Goal: Task Accomplishment & Management: Complete application form

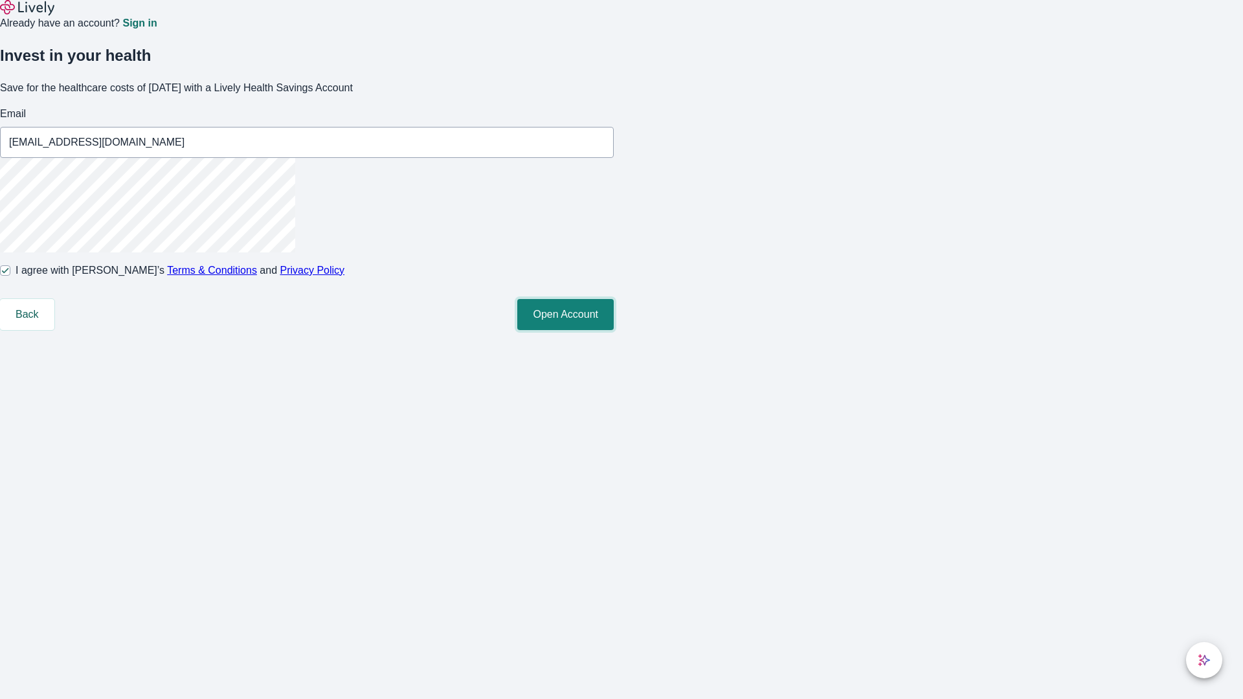
click at [614, 330] on button "Open Account" at bounding box center [565, 314] width 96 height 31
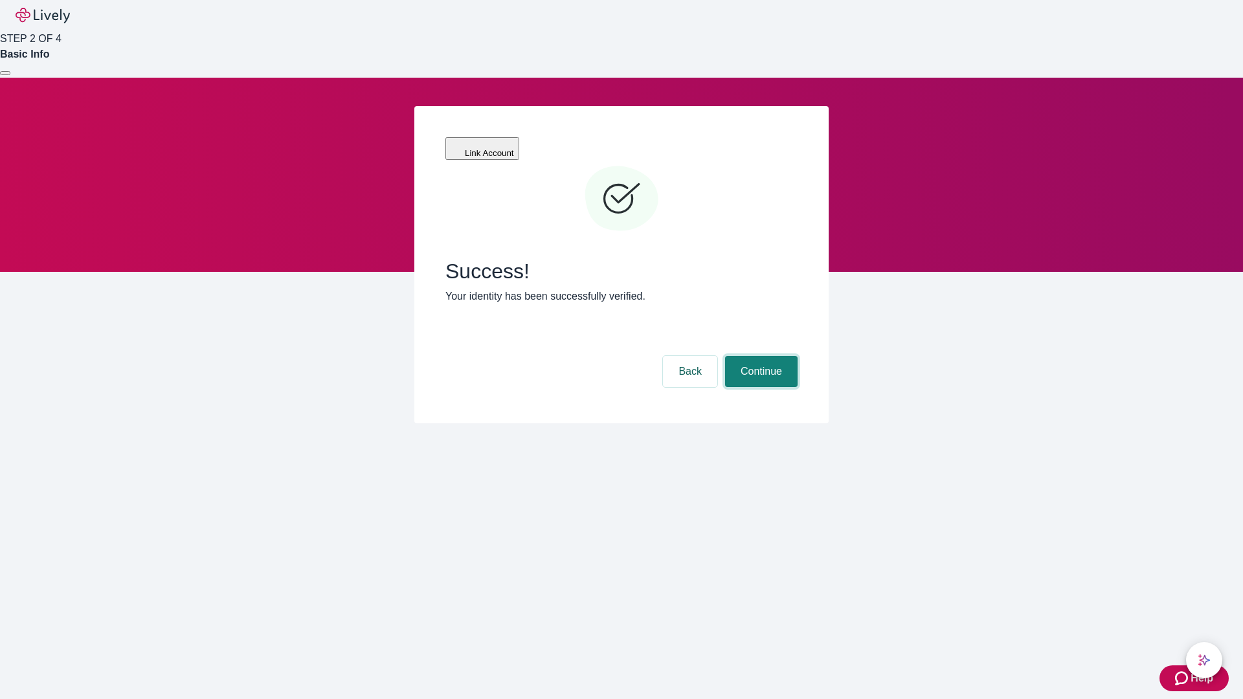
click at [759, 356] on button "Continue" at bounding box center [761, 371] width 72 height 31
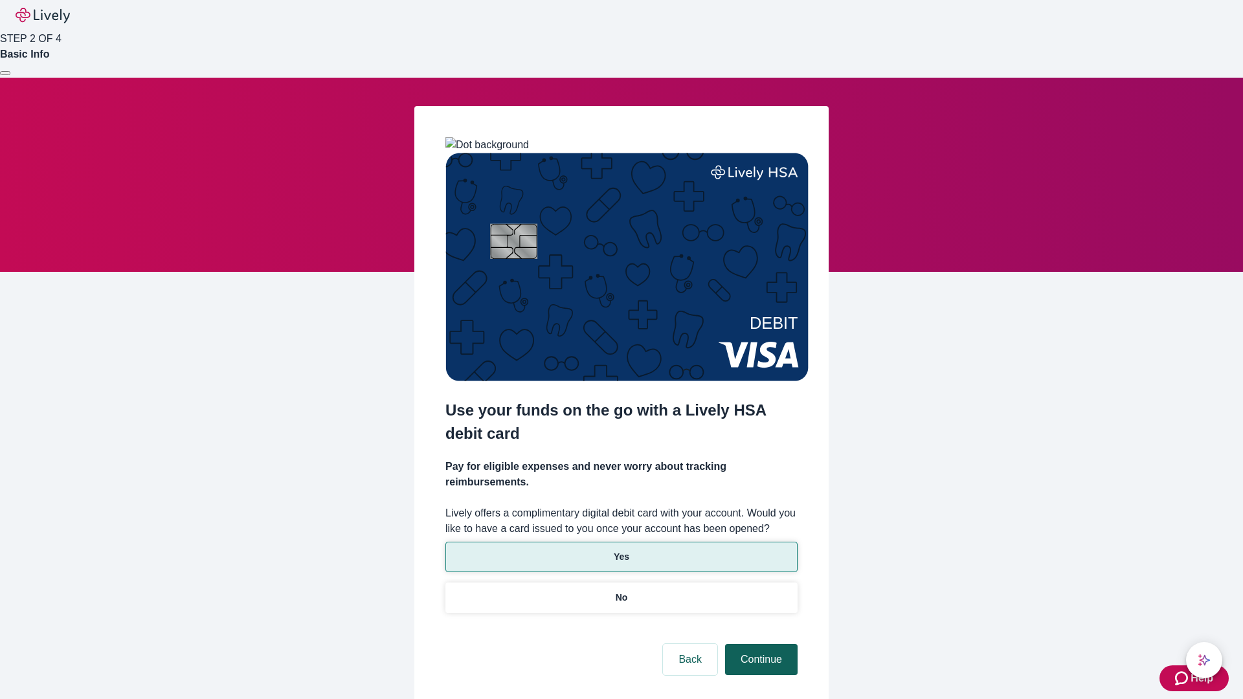
click at [621, 550] on p "Yes" at bounding box center [622, 557] width 16 height 14
click at [759, 644] on button "Continue" at bounding box center [761, 659] width 72 height 31
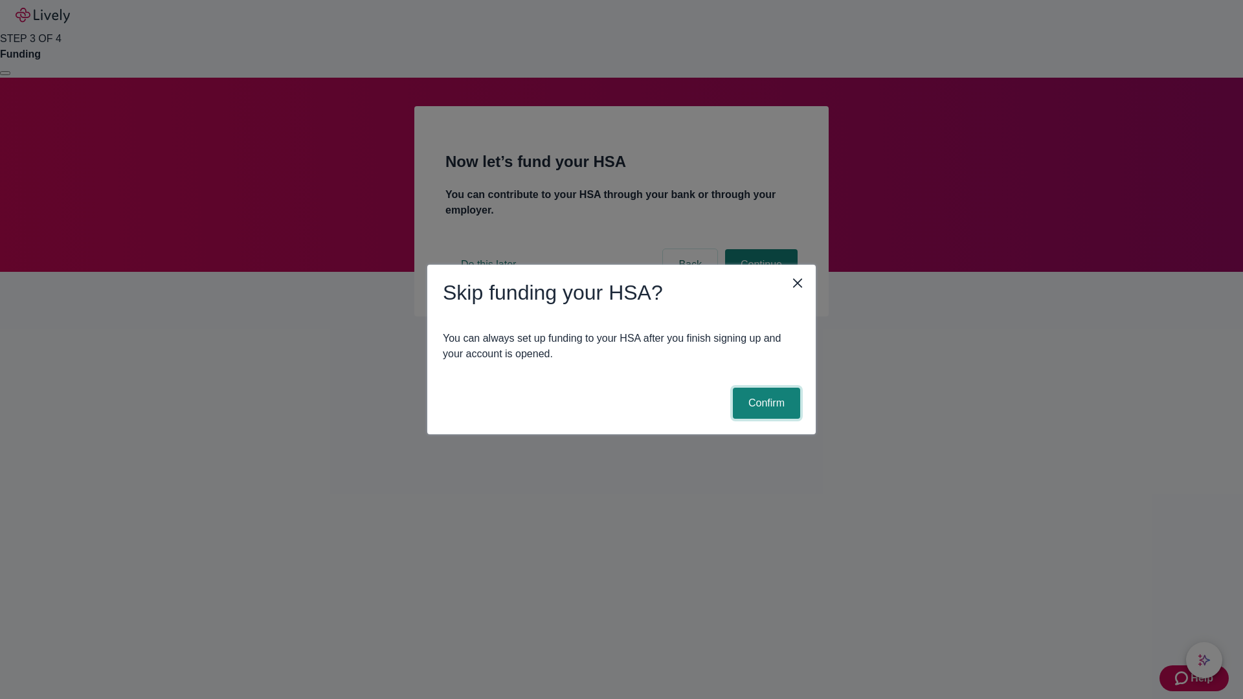
click at [764, 403] on button "Confirm" at bounding box center [766, 403] width 67 height 31
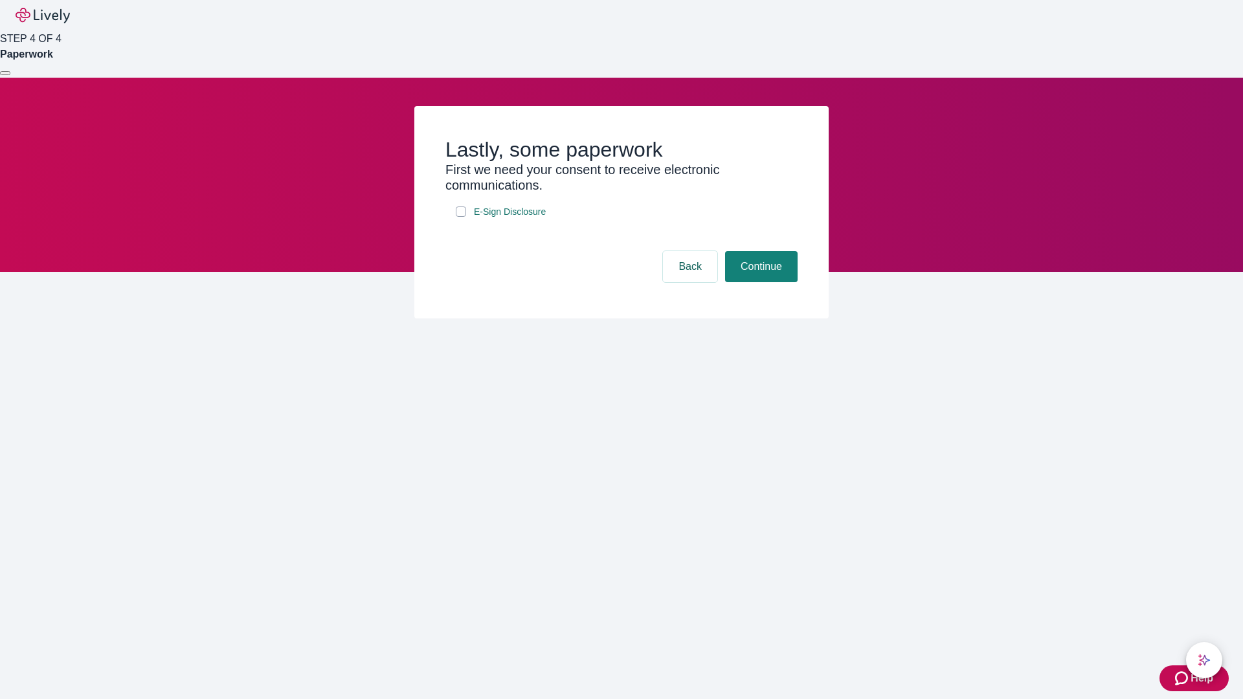
click at [461, 217] on input "E-Sign Disclosure" at bounding box center [461, 211] width 10 height 10
checkbox input "true"
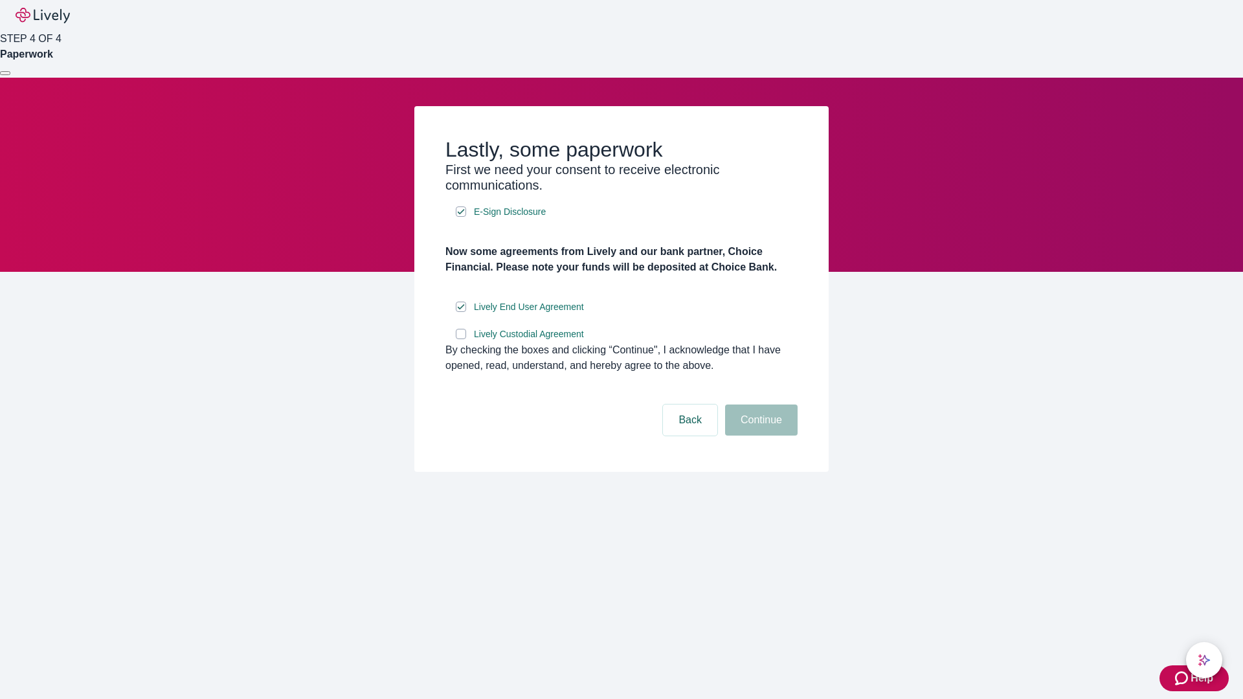
click at [461, 339] on input "Lively Custodial Agreement" at bounding box center [461, 334] width 10 height 10
checkbox input "true"
click at [759, 436] on button "Continue" at bounding box center [761, 420] width 72 height 31
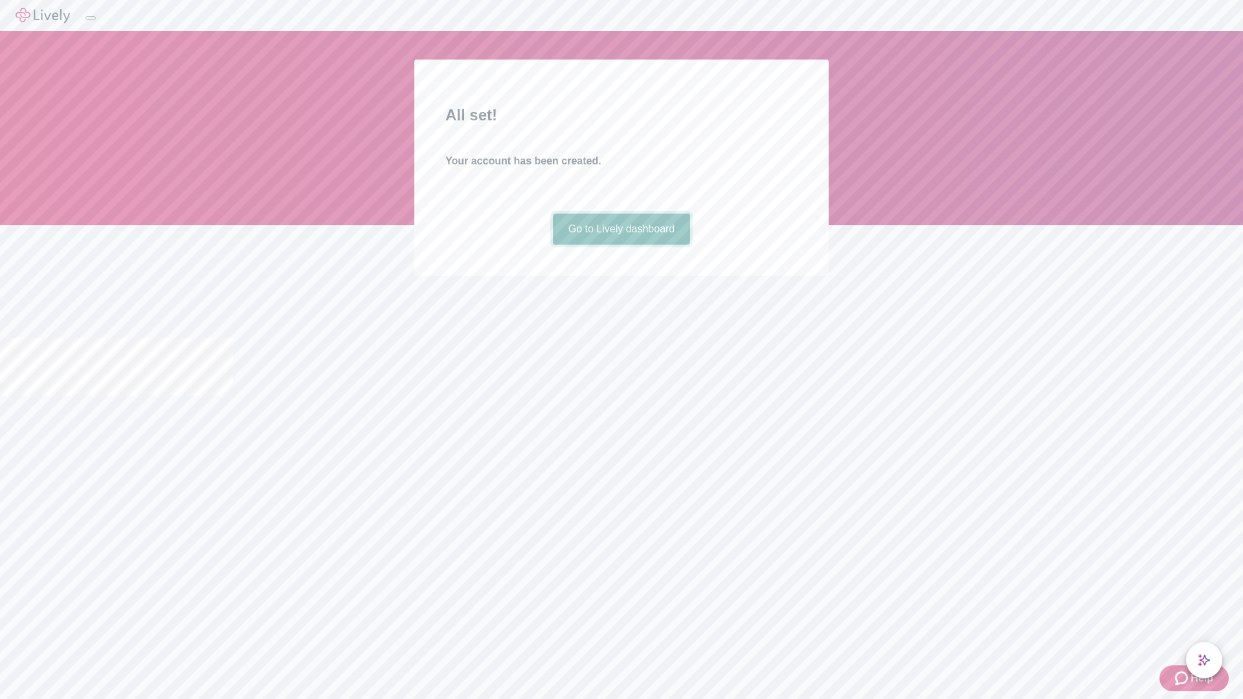
click at [621, 245] on link "Go to Lively dashboard" at bounding box center [622, 229] width 138 height 31
